Goal: Navigation & Orientation: Find specific page/section

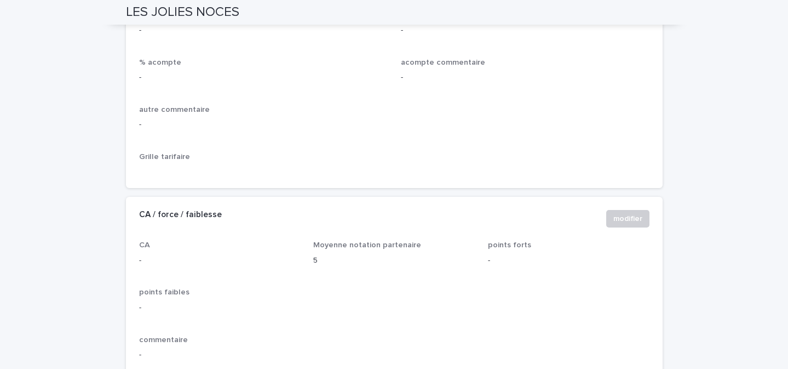
scroll to position [1049, 0]
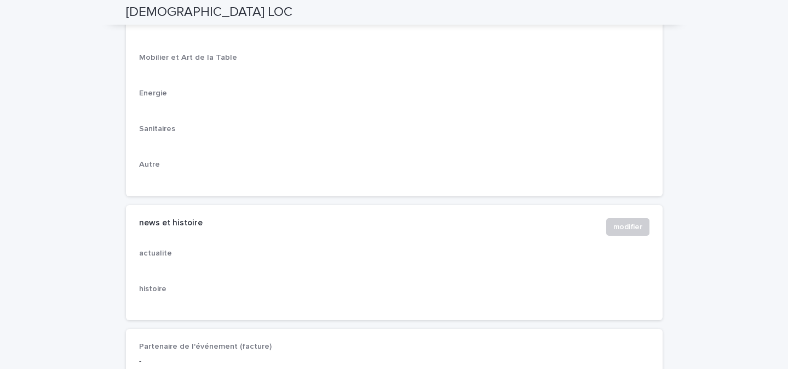
scroll to position [1778, 0]
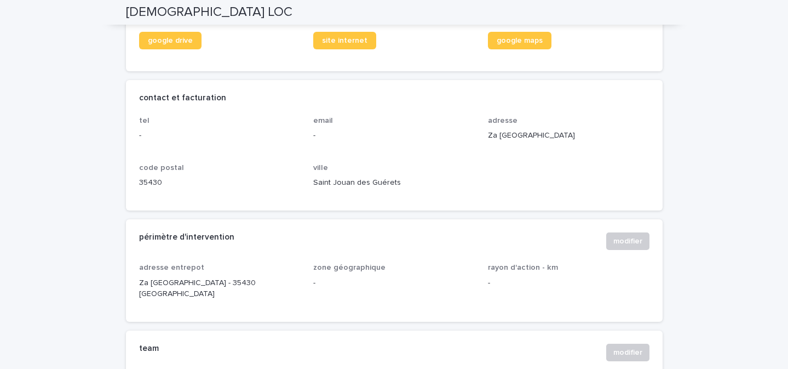
scroll to position [83, 0]
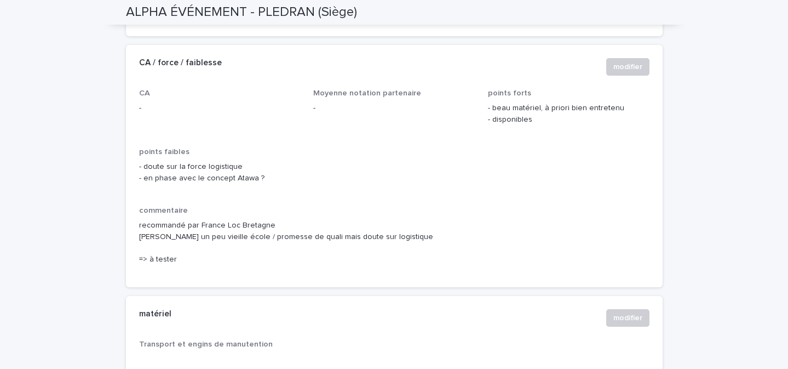
scroll to position [1284, 0]
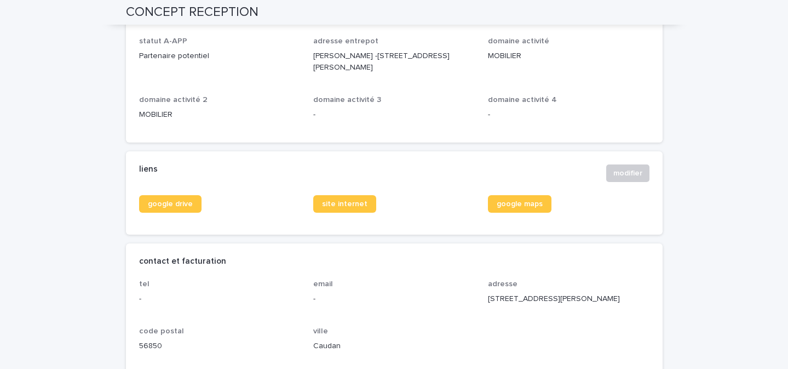
scroll to position [281, 0]
